Goal: Information Seeking & Learning: Learn about a topic

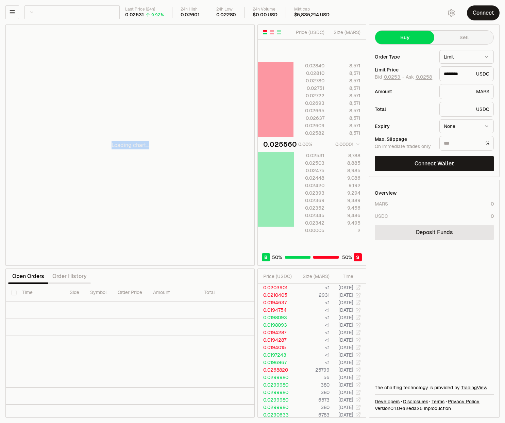
drag, startPoint x: 244, startPoint y: 50, endPoint x: 237, endPoint y: 146, distance: 96.3
click at [237, 146] on div "Loading chart..." at bounding box center [130, 145] width 249 height 241
type input "********"
